Goal: Task Accomplishment & Management: Use online tool/utility

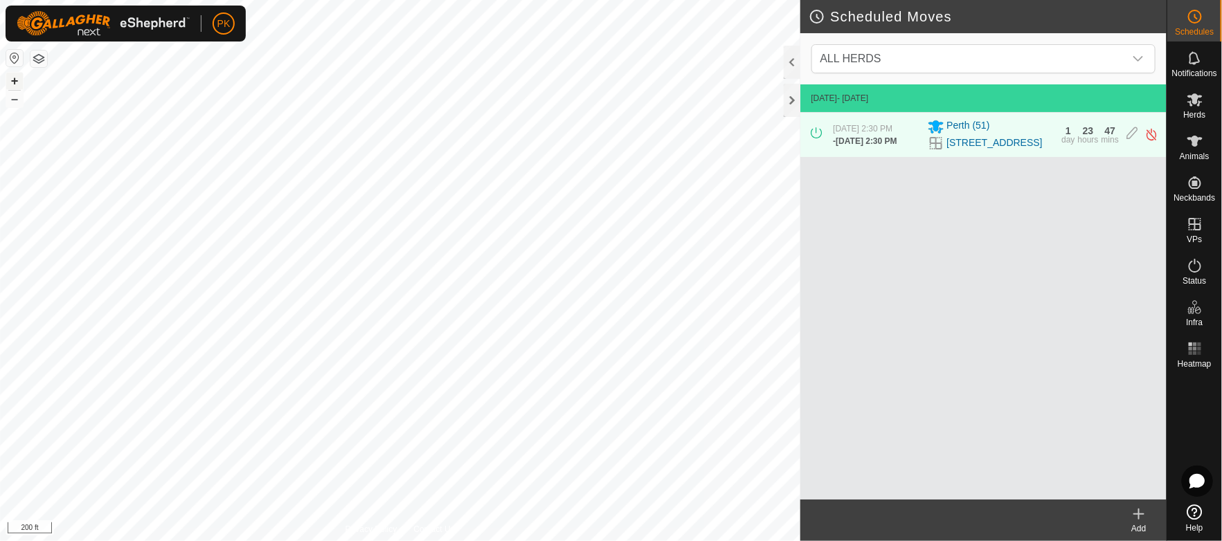
click at [15, 88] on button "+" at bounding box center [14, 81] width 17 height 17
click at [13, 75] on button "+" at bounding box center [14, 81] width 17 height 17
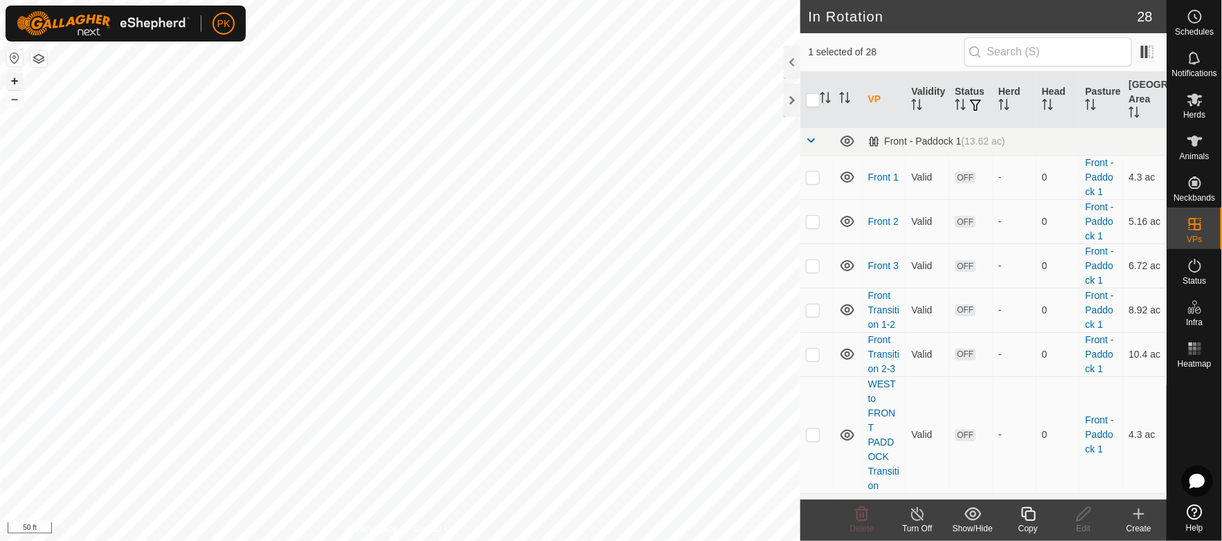
checkbox input "true"
checkbox input "false"
checkbox input "true"
checkbox input "false"
